Goal: Browse casually

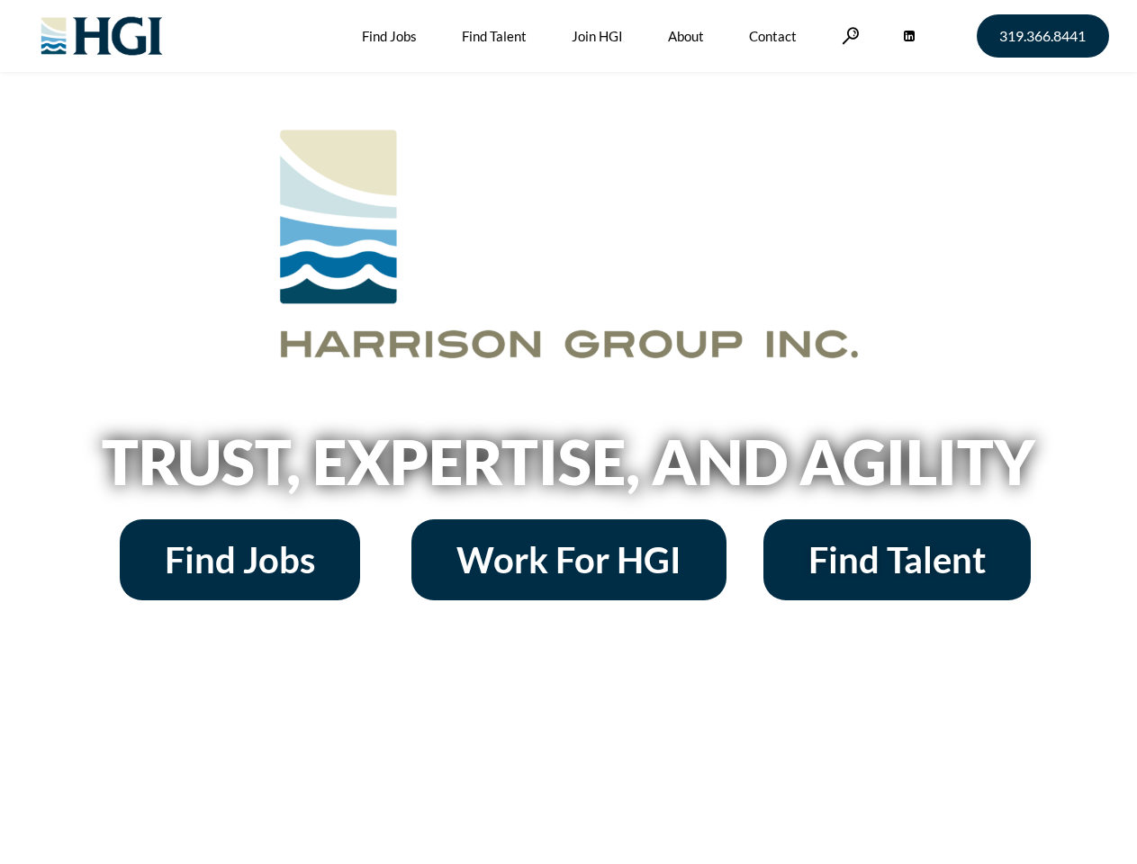
click at [568, 432] on h2 "Trust, Expertise, and Agility" at bounding box center [569, 461] width 1026 height 61
click at [848, 35] on link at bounding box center [851, 35] width 18 height 17
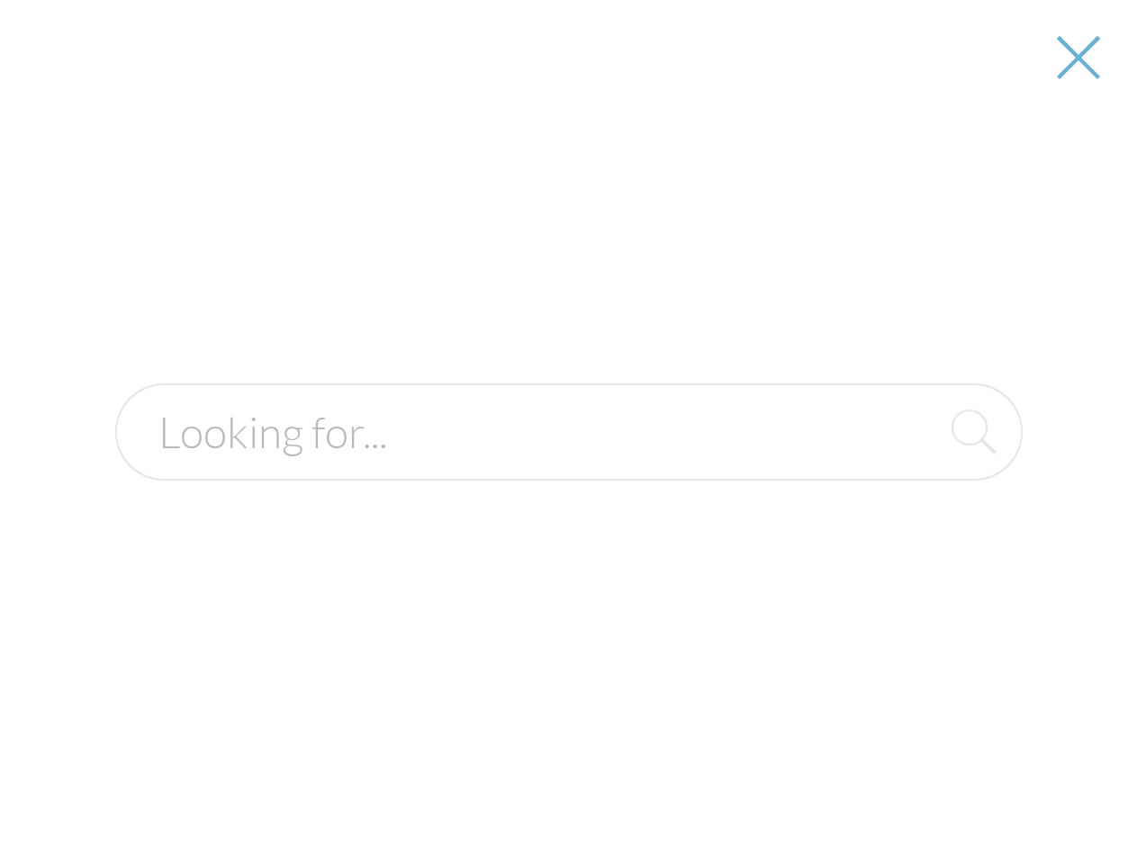
click at [568, 468] on div at bounding box center [569, 432] width 1134 height 864
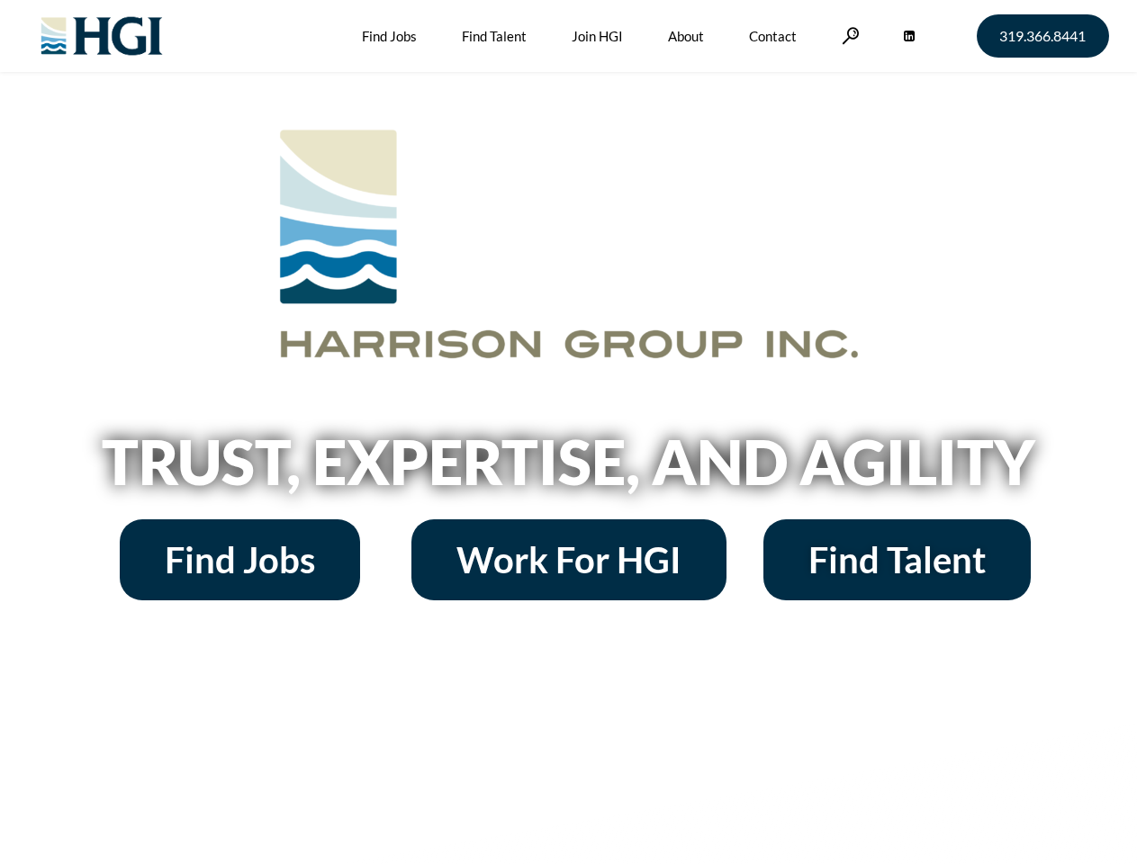
click at [568, 432] on h2 "Trust, Expertise, and Agility" at bounding box center [569, 461] width 1026 height 61
click at [848, 35] on link at bounding box center [851, 35] width 18 height 17
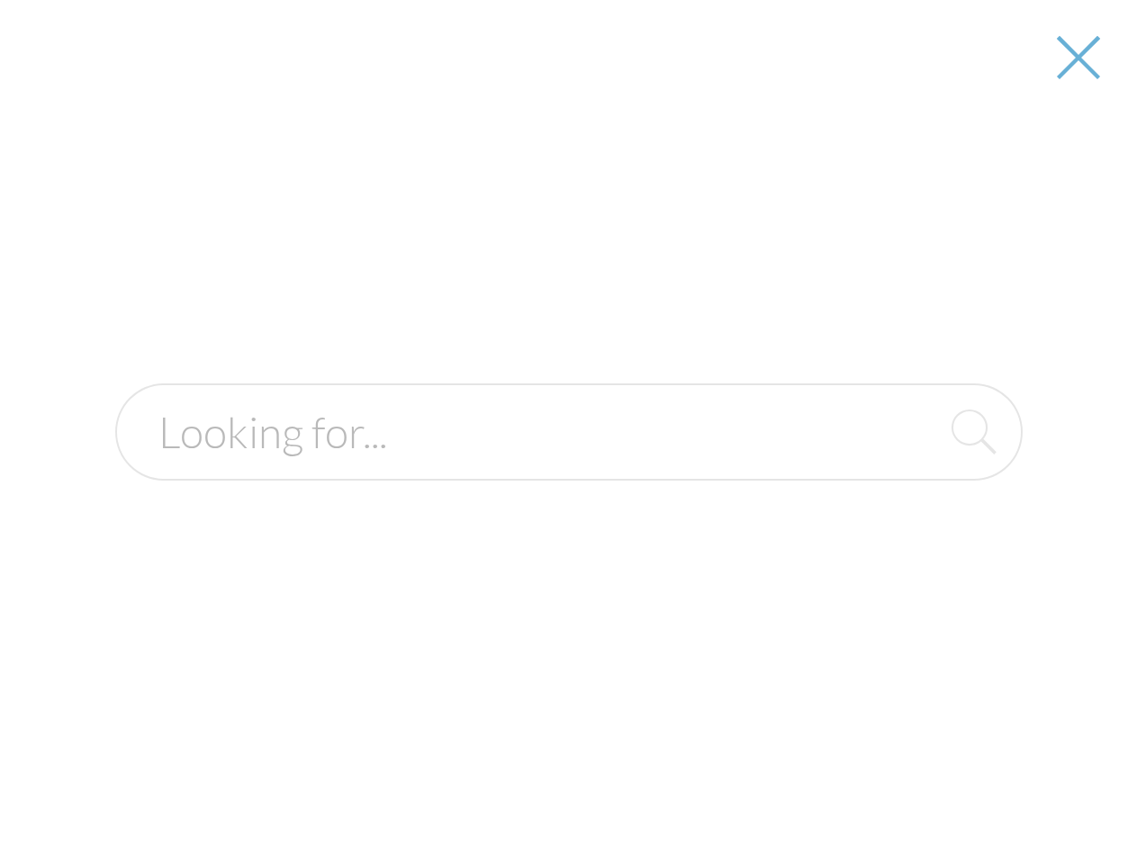
click at [568, 468] on h2 "Trust, Expertise, and Agility" at bounding box center [569, 461] width 1026 height 61
